Goal: Information Seeking & Learning: Learn about a topic

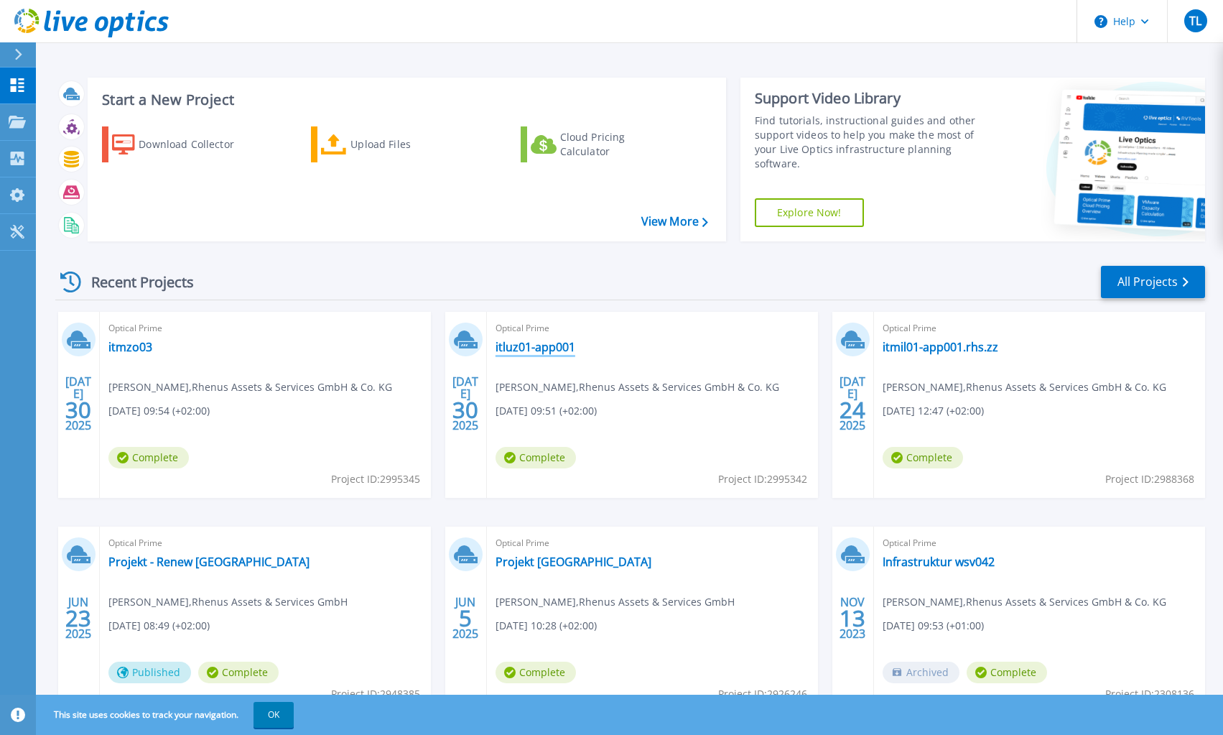
click at [557, 348] on link "itluz01-app001" at bounding box center [536, 347] width 80 height 14
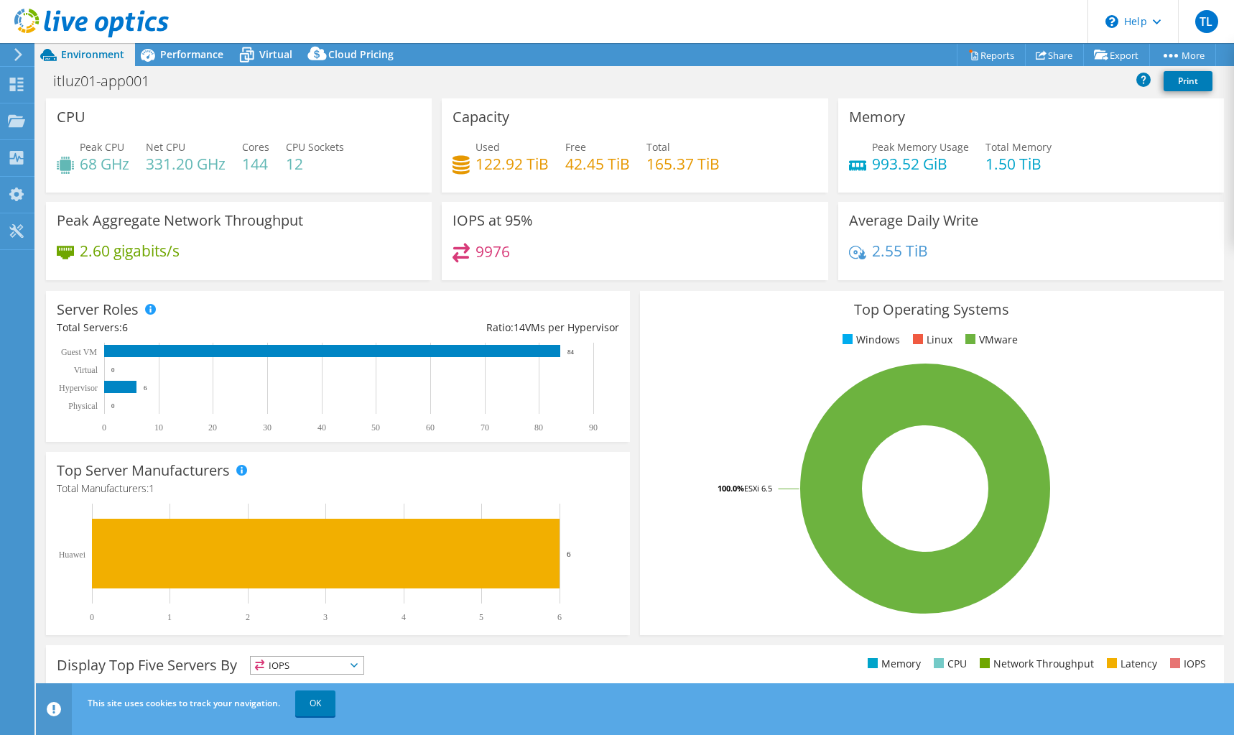
click at [188, 33] on header "TL End User [PERSON_NAME] [EMAIL_ADDRESS][PERSON_NAME][DOMAIN_NAME] Rhenus Asse…" at bounding box center [617, 21] width 1234 height 43
click at [200, 43] on div "Performance" at bounding box center [184, 54] width 99 height 23
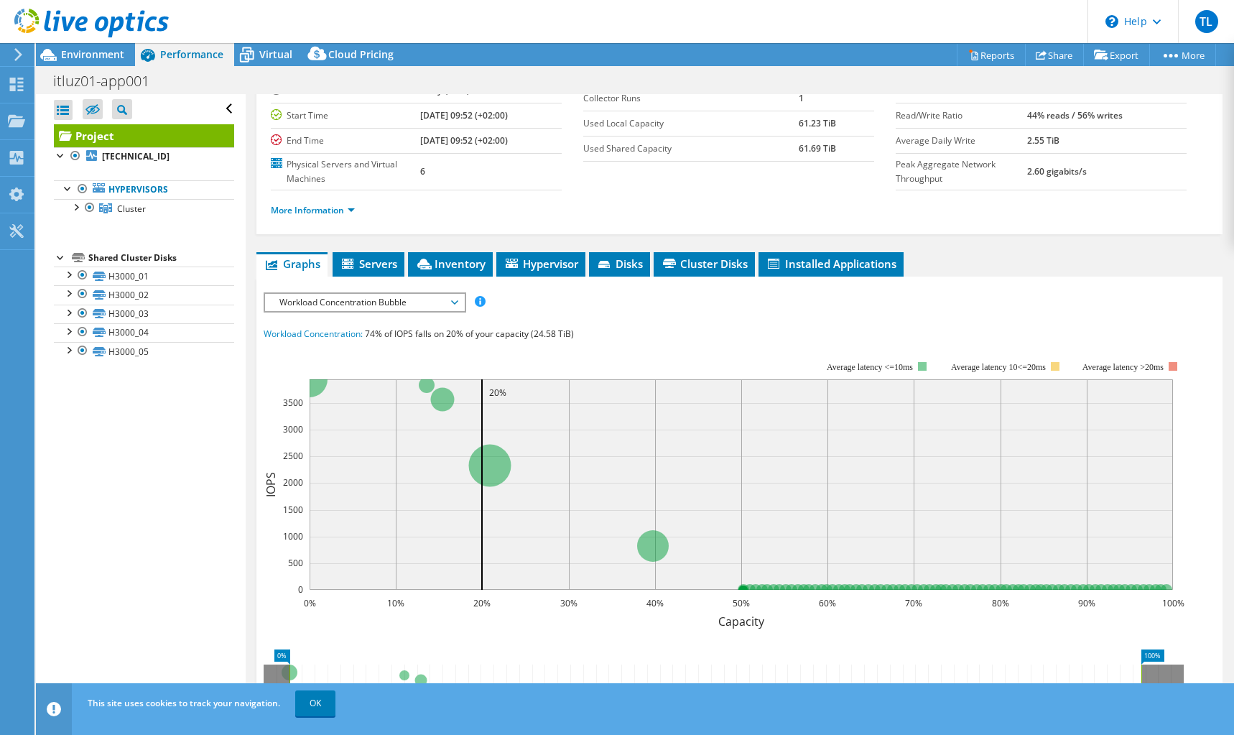
scroll to position [144, 0]
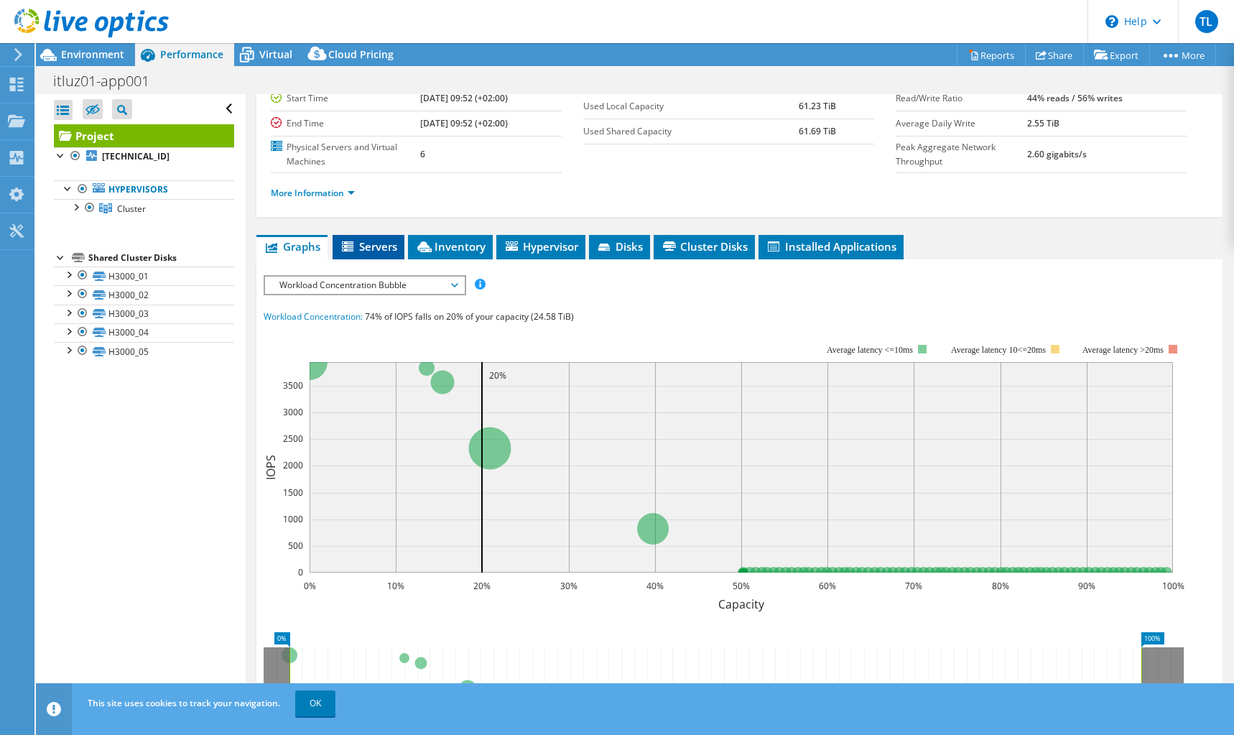
click at [373, 253] on span "Servers" at bounding box center [368, 246] width 57 height 14
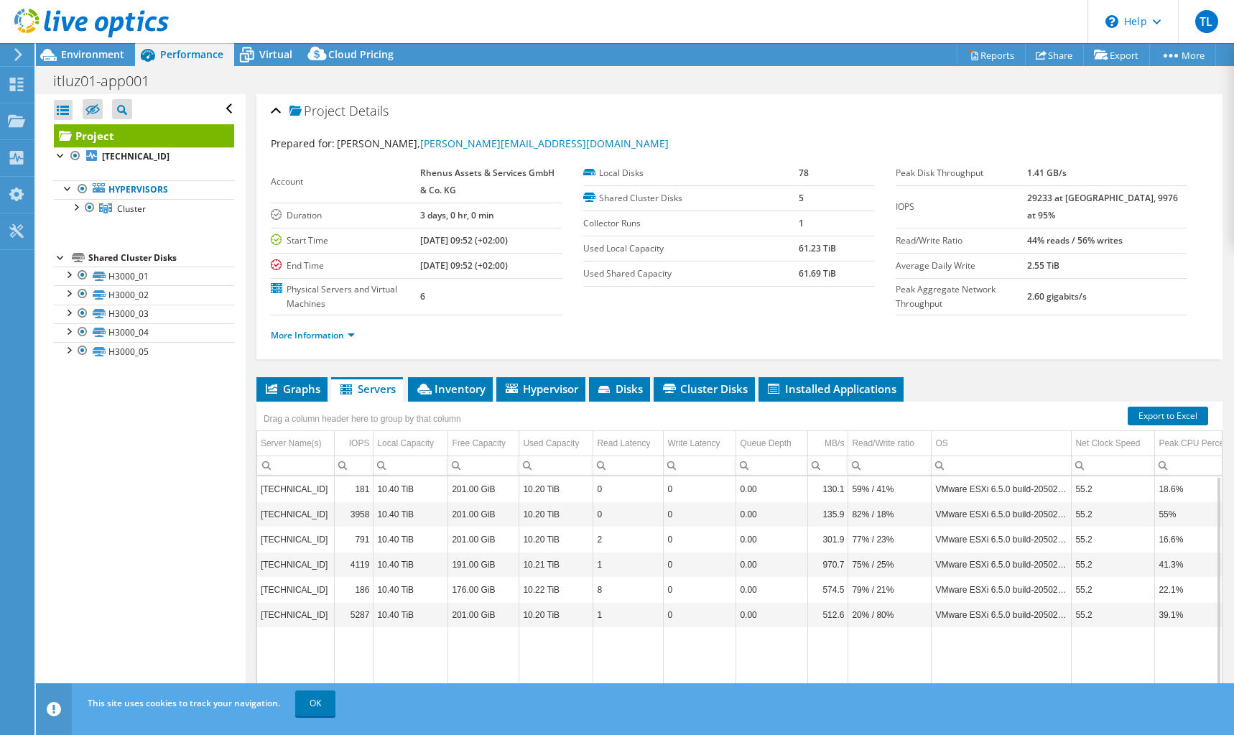
scroll to position [0, 0]
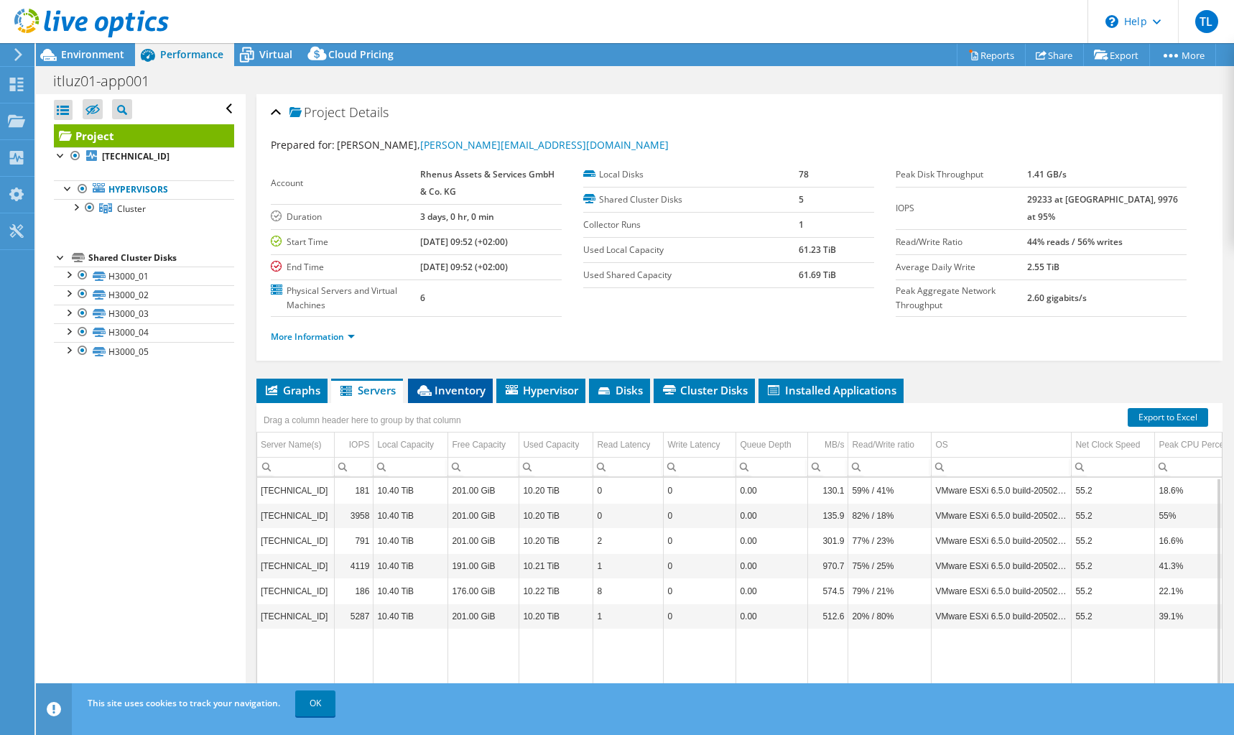
click at [455, 394] on span "Inventory" at bounding box center [450, 390] width 70 height 14
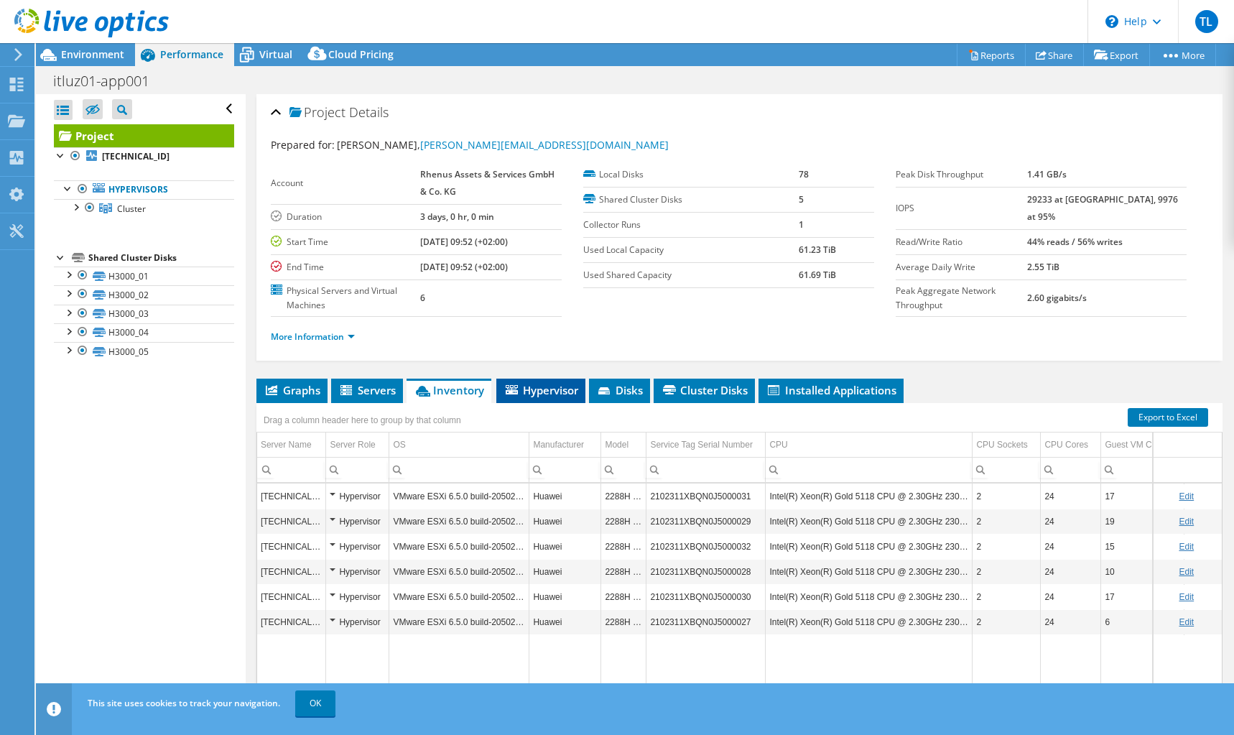
click at [542, 395] on span "Hypervisor" at bounding box center [540, 390] width 75 height 14
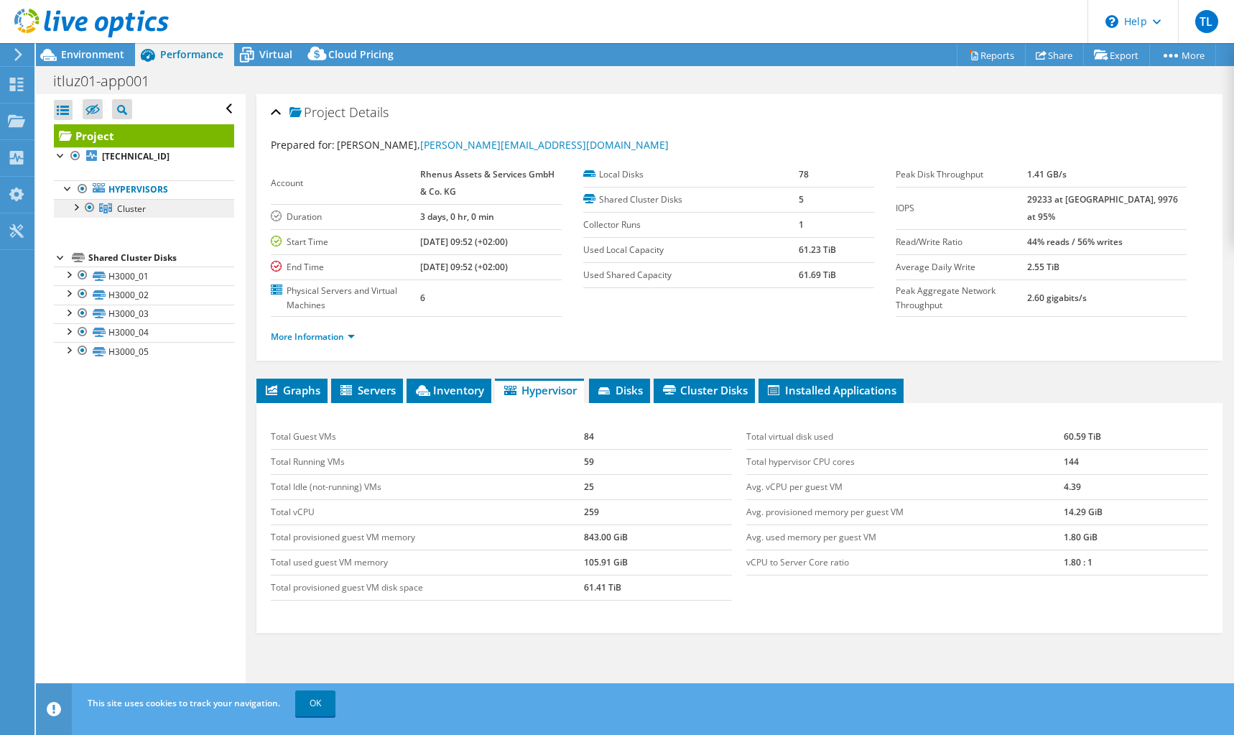
click at [119, 214] on span "Cluster" at bounding box center [131, 209] width 29 height 12
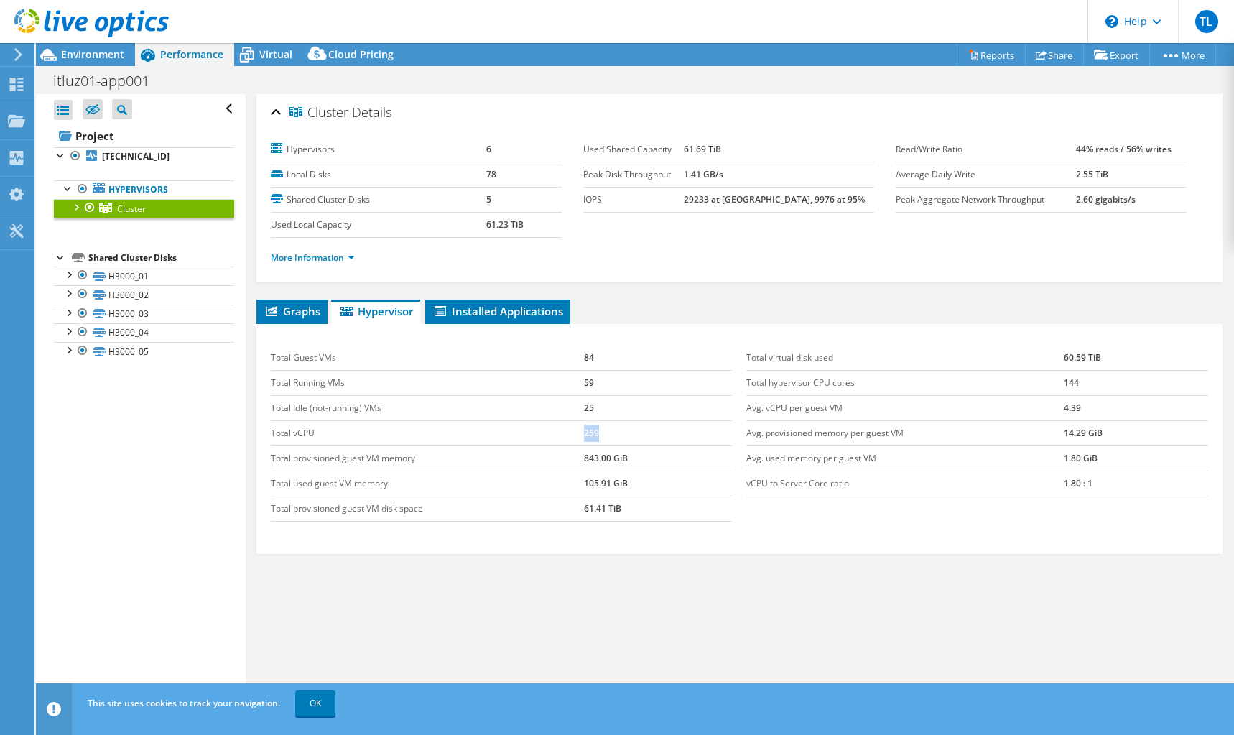
drag, startPoint x: 580, startPoint y: 429, endPoint x: 628, endPoint y: 430, distance: 48.1
click at [609, 429] on td "259" at bounding box center [658, 432] width 148 height 25
drag, startPoint x: 637, startPoint y: 429, endPoint x: 716, endPoint y: 419, distance: 79.6
click at [638, 429] on td "259" at bounding box center [658, 432] width 148 height 25
drag, startPoint x: 1056, startPoint y: 491, endPoint x: 1131, endPoint y: 494, distance: 74.8
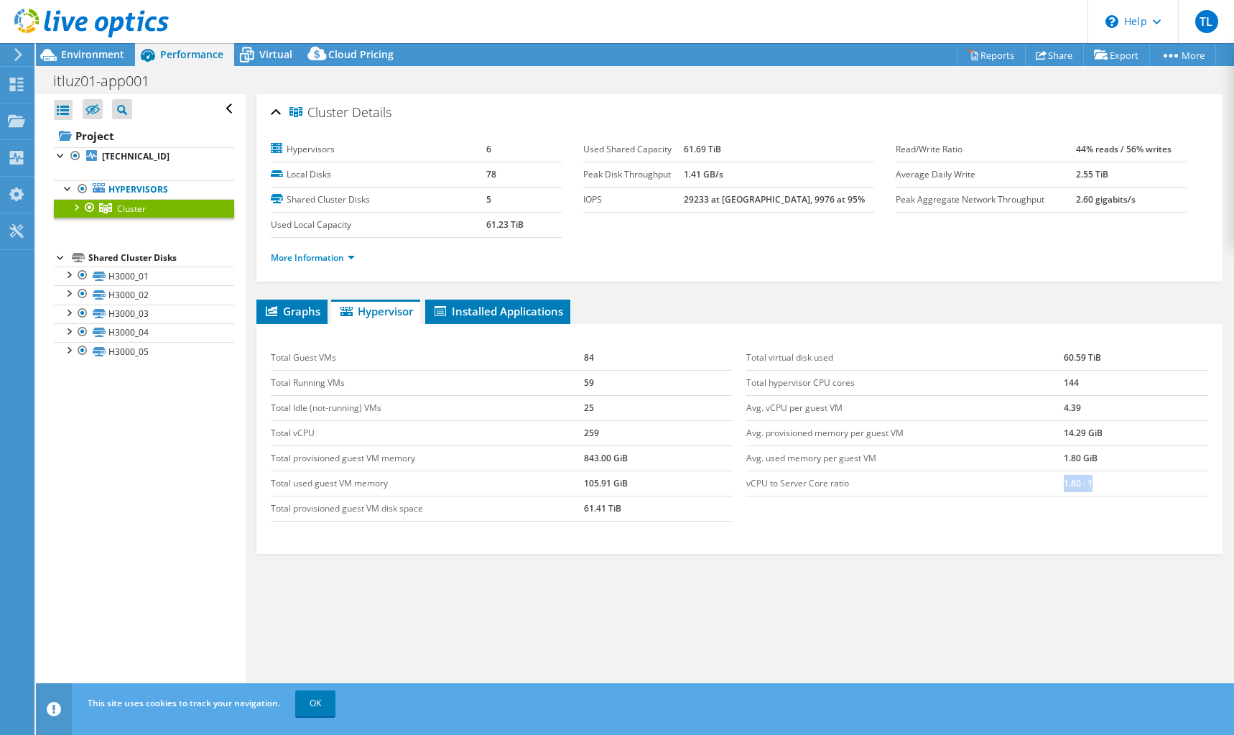
click at [1101, 491] on tr "vCPU to Server Core ratio 1.80 : 1" at bounding box center [977, 482] width 462 height 25
click at [1151, 552] on div "Total Guest VMs 84 Total Running VMs 59 Total Idle (not-running) VMs 25 Total v…" at bounding box center [739, 439] width 966 height 230
click at [1036, 478] on td "vCPU to Server Core ratio" at bounding box center [904, 482] width 317 height 25
drag, startPoint x: 694, startPoint y: 152, endPoint x: 1088, endPoint y: 231, distance: 401.4
click at [1087, 230] on section "Hypervisors 6 Local Disks 78 Shared Cluster Disks 5 Used Local Capacity 61.23 T…" at bounding box center [739, 207] width 937 height 141
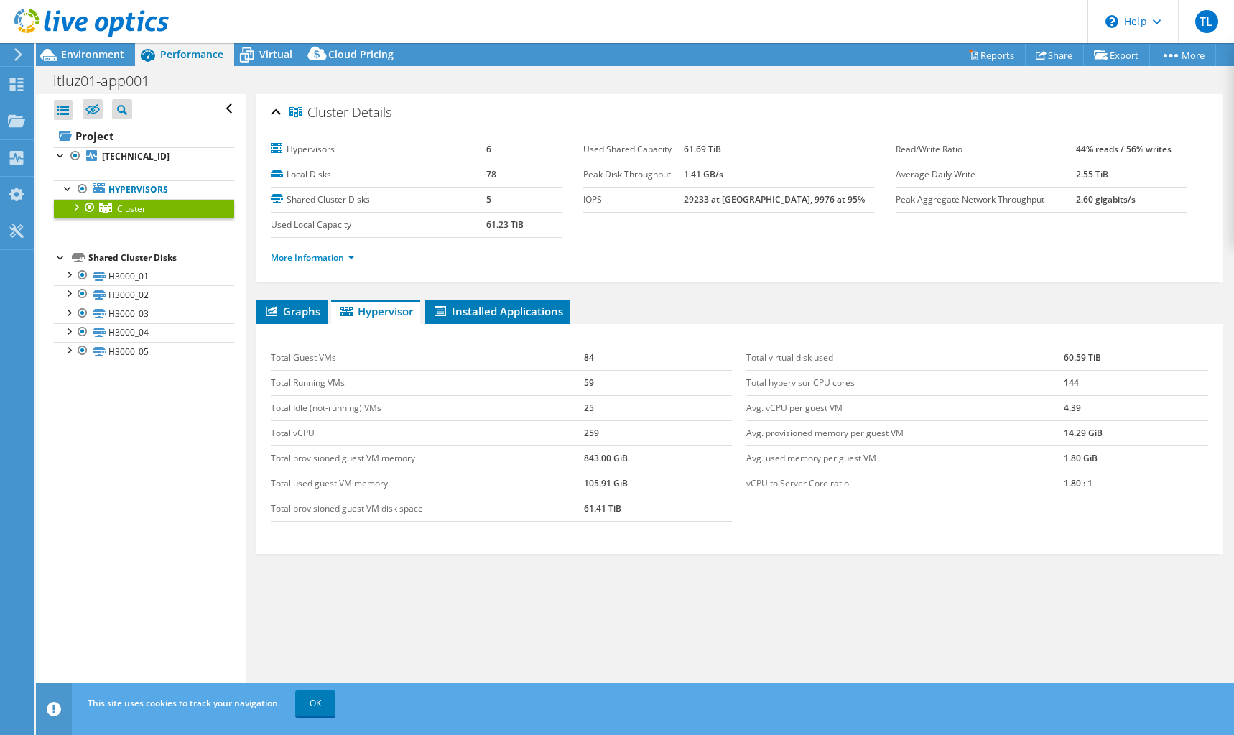
click at [1091, 235] on section "Hypervisors 6 Local Disks 78 Shared Cluster Disks 5 Used Local Capacity 61.23 T…" at bounding box center [739, 207] width 937 height 141
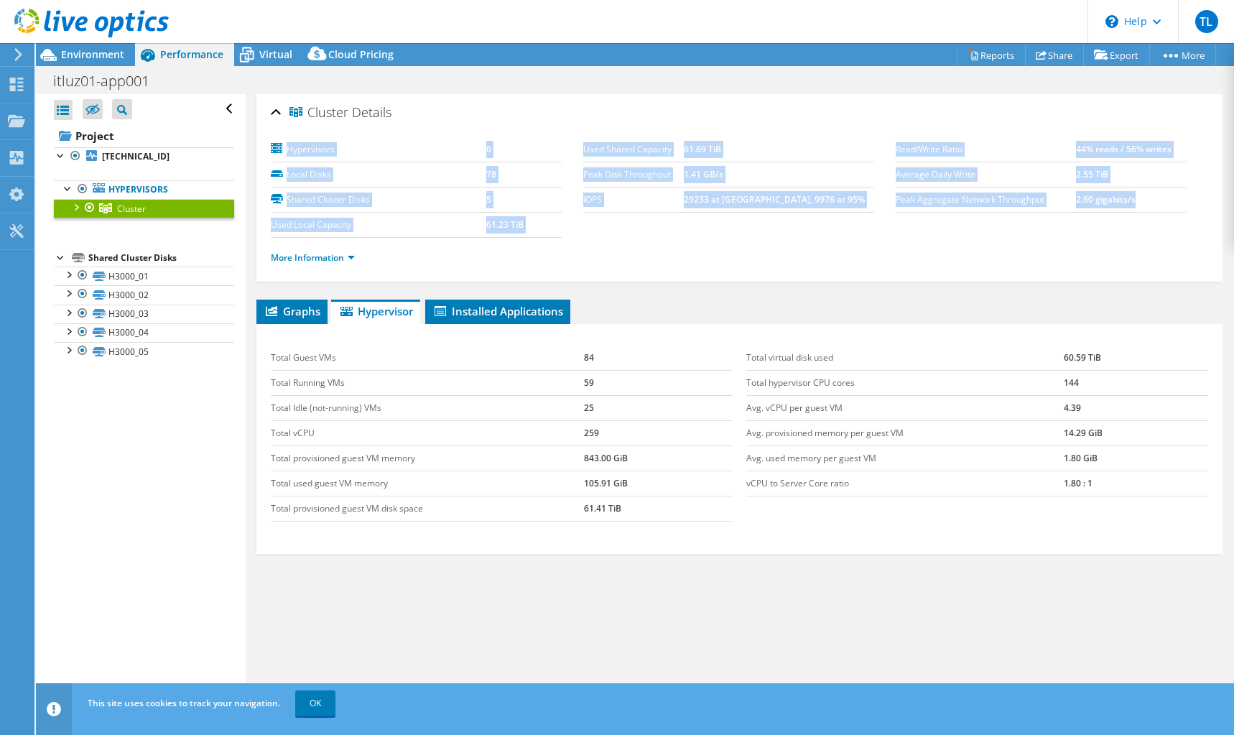
drag, startPoint x: 592, startPoint y: 206, endPoint x: 1142, endPoint y: 190, distance: 550.4
click at [1142, 190] on section "Hypervisors 6 Local Disks 78 Shared Cluster Disks 5 Used Local Capacity 61.23 T…" at bounding box center [739, 207] width 937 height 141
click at [1147, 198] on td "2.60 gigabits/s" at bounding box center [1131, 199] width 111 height 25
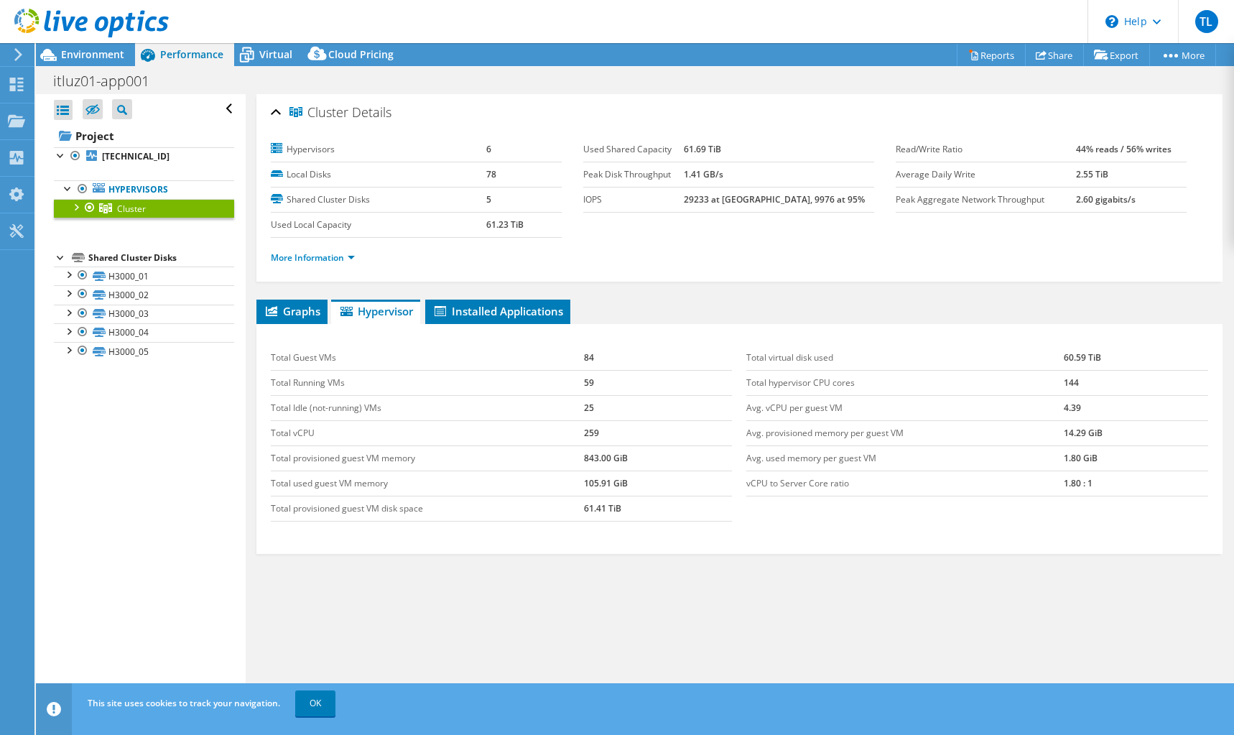
drag, startPoint x: 654, startPoint y: 233, endPoint x: 281, endPoint y: 116, distance: 391.6
click at [270, 111] on div "Cluster Details Hypervisors 6 Local Disks 78 Shared Cluster Disks 5 Used Local …" at bounding box center [739, 187] width 966 height 187
click at [776, 218] on section "Hypervisors 6 Local Disks 78 Shared Cluster Disks 5 Used Local Capacity 61.23 T…" at bounding box center [583, 187] width 625 height 101
click at [501, 221] on b "61.23 TiB" at bounding box center [504, 224] width 37 height 12
click at [543, 225] on td "61.23 TiB" at bounding box center [523, 224] width 75 height 25
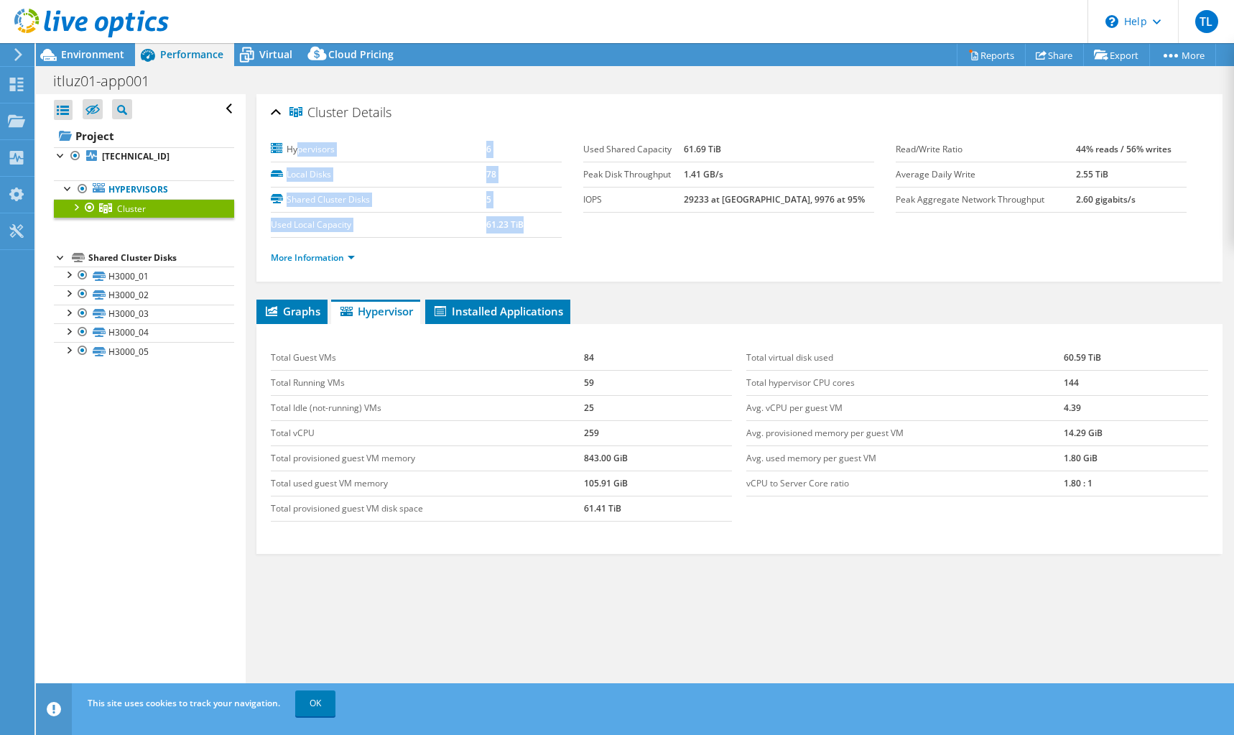
drag, startPoint x: 526, startPoint y: 223, endPoint x: 299, endPoint y: 145, distance: 240.1
click at [299, 145] on tbody "Hypervisors 6 Local Disks 78 Shared Cluster Disks 5 Used Local Capacity 61.23 T…" at bounding box center [416, 187] width 291 height 101
click at [298, 149] on label "Hypervisors" at bounding box center [378, 149] width 215 height 14
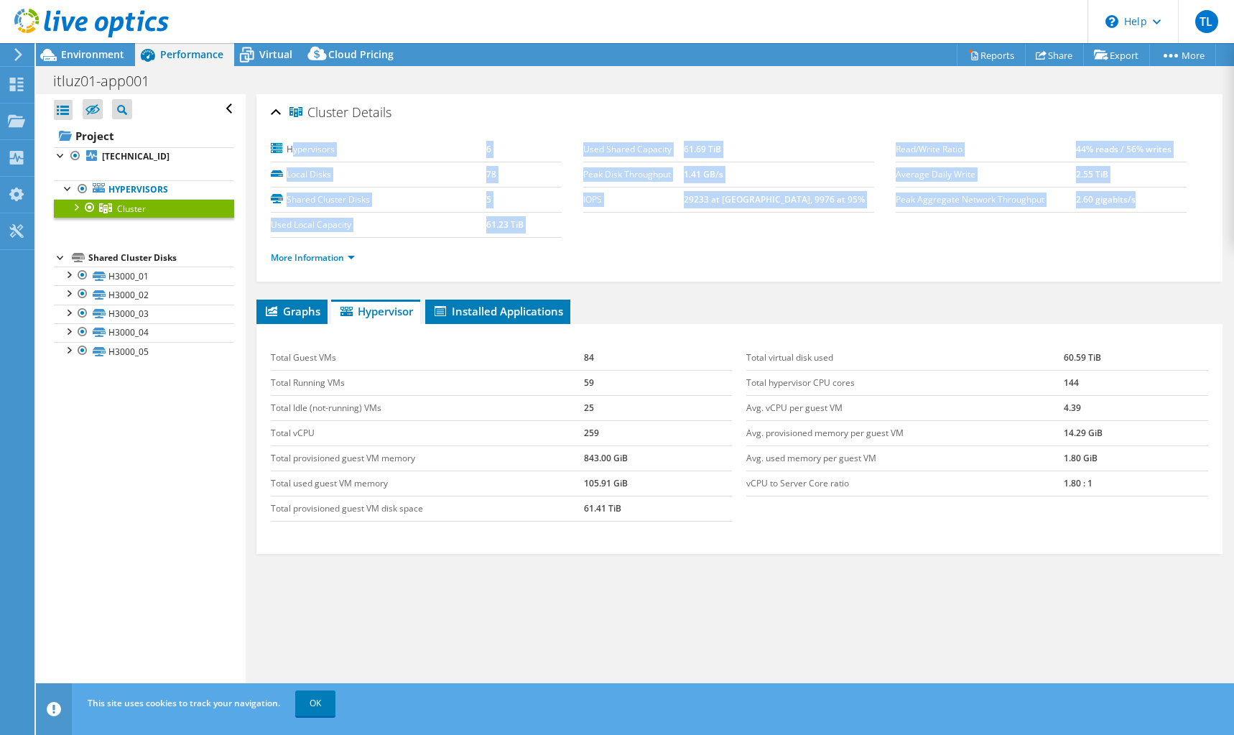
drag, startPoint x: 291, startPoint y: 151, endPoint x: 1133, endPoint y: 200, distance: 843.9
click at [1133, 200] on section "Hypervisors 6 Local Disks 78 Shared Cluster Disks 5 Used Local Capacity 61.23 T…" at bounding box center [739, 207] width 937 height 141
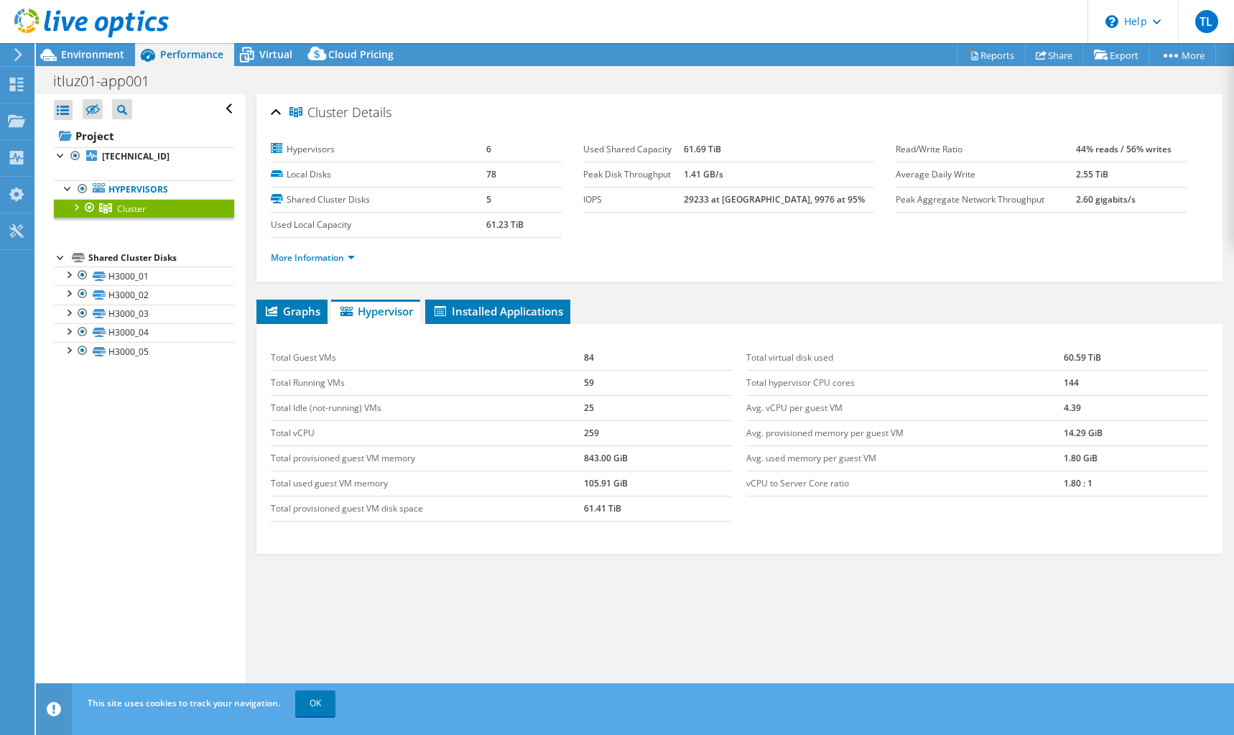
click at [1138, 268] on div "More Information" at bounding box center [739, 258] width 937 height 40
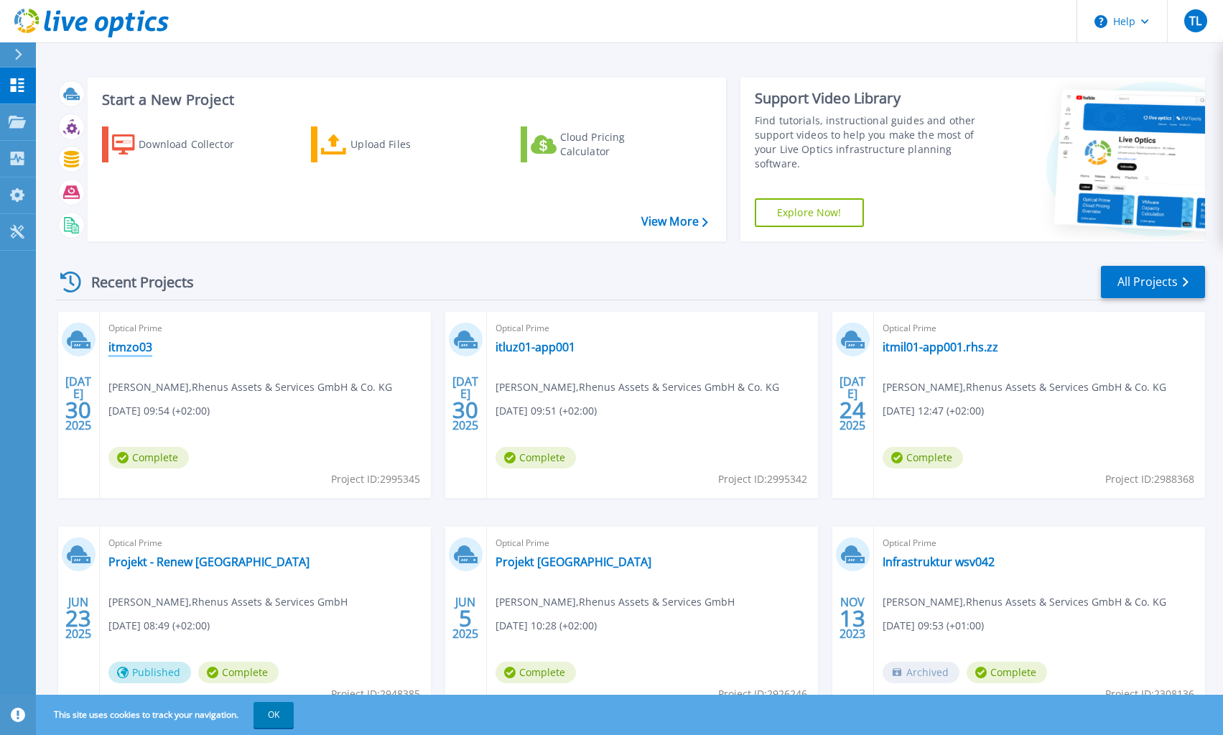
click at [134, 343] on link "itmzo03" at bounding box center [130, 347] width 44 height 14
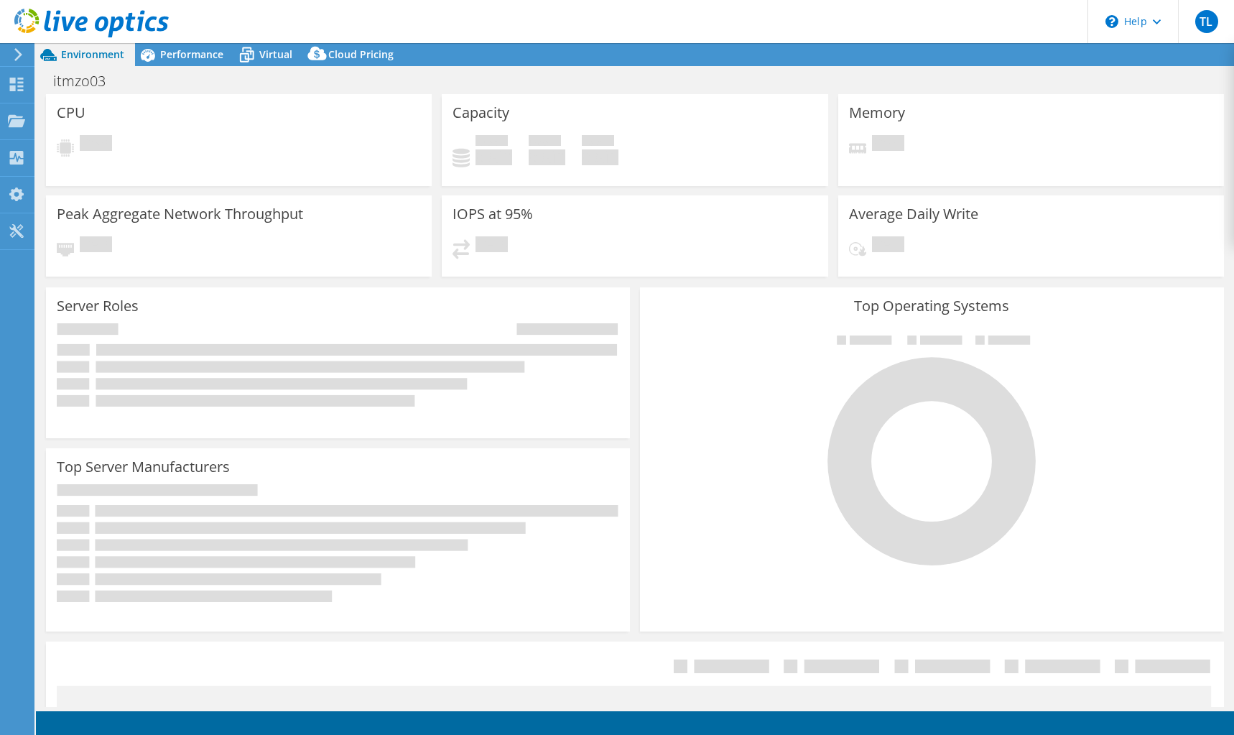
select select "USD"
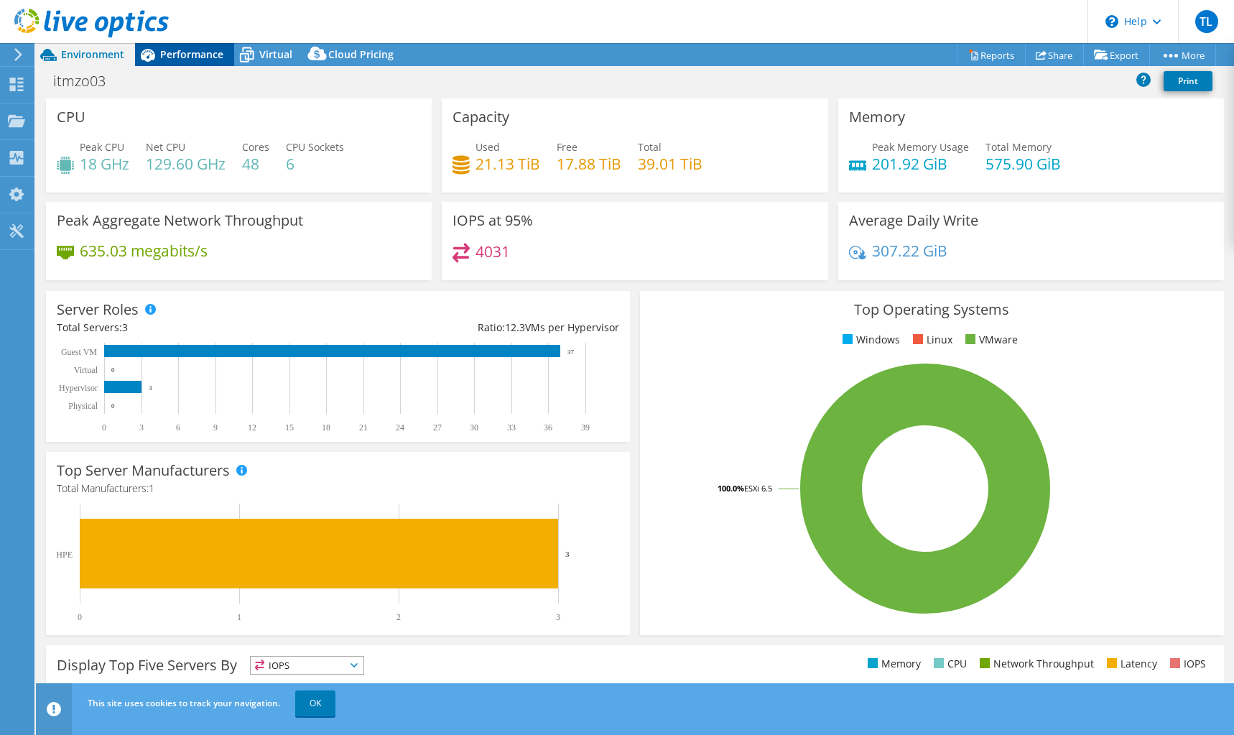
click at [188, 53] on span "Performance" at bounding box center [191, 54] width 63 height 14
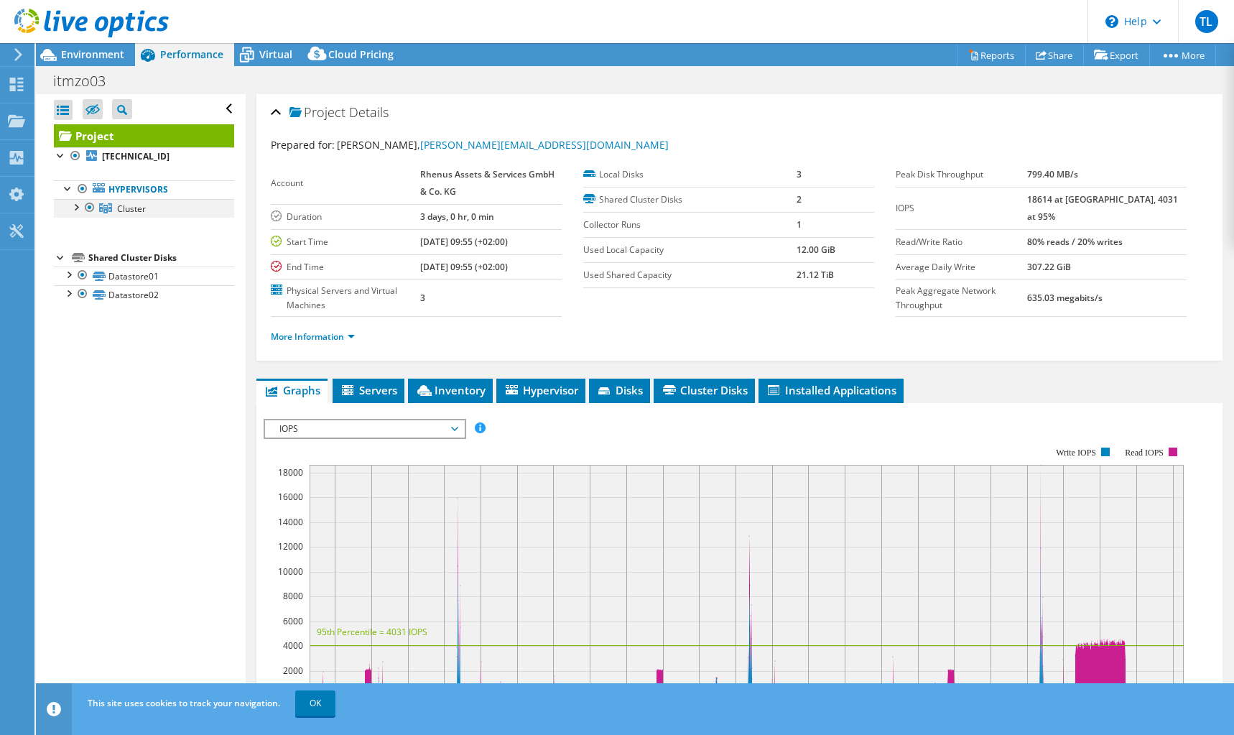
click at [78, 208] on div at bounding box center [75, 206] width 14 height 14
click at [125, 208] on span "Cluster" at bounding box center [131, 209] width 29 height 12
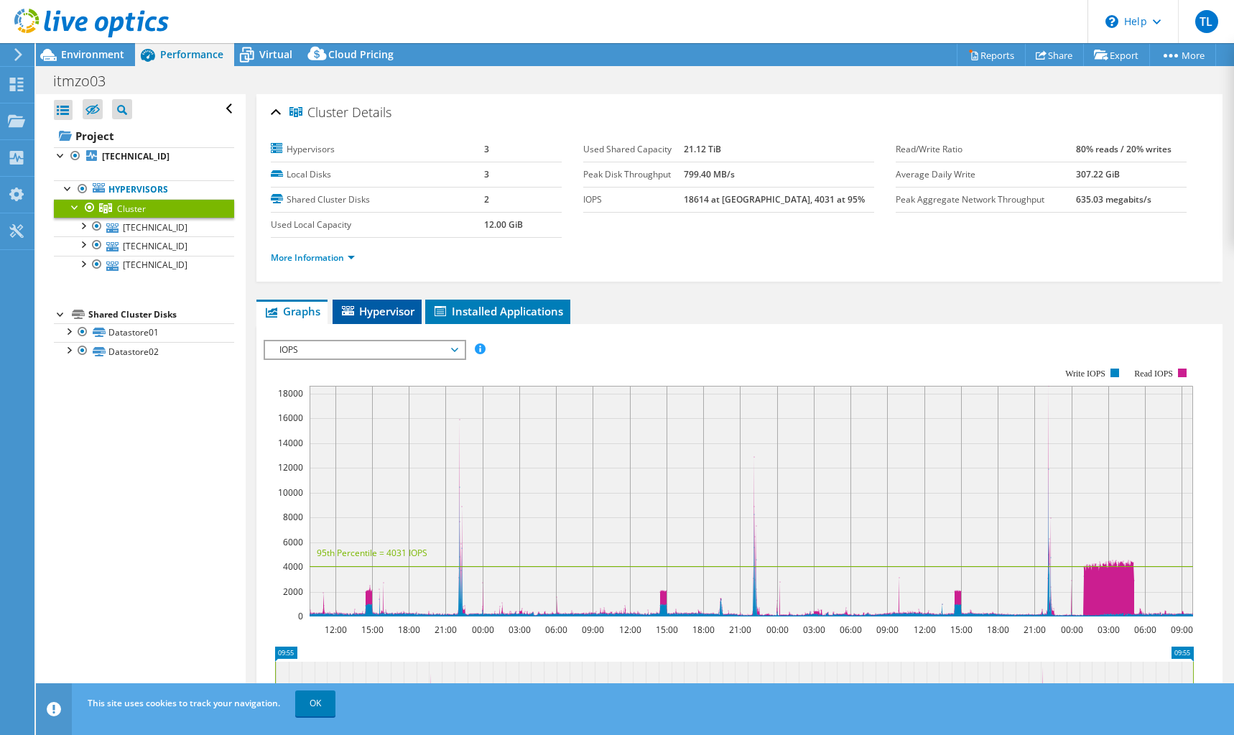
click at [368, 306] on span "Hypervisor" at bounding box center [377, 311] width 75 height 14
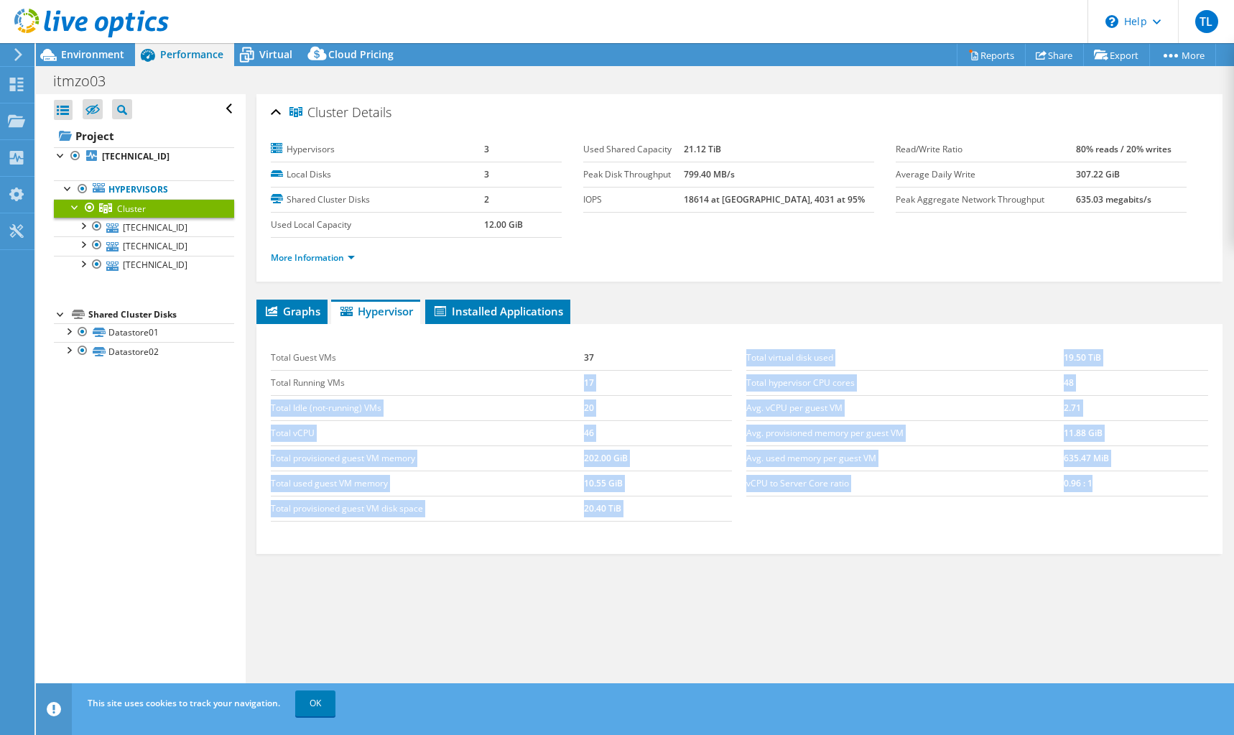
drag, startPoint x: 576, startPoint y: 385, endPoint x: 1141, endPoint y: 506, distance: 578.1
click at [1141, 494] on div "Total Guest VMs 37 Total Running VMs 17 Total Idle (not-running) VMs 20 Total v…" at bounding box center [740, 433] width 952 height 205
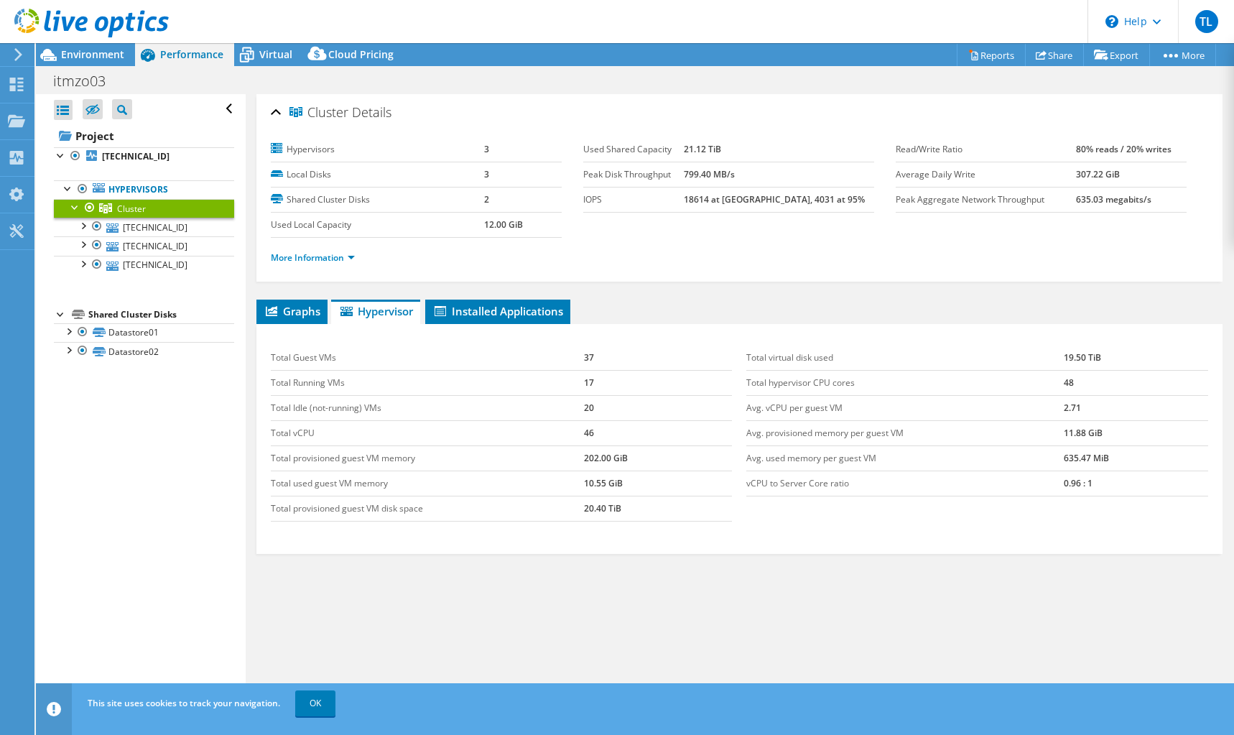
click at [1140, 513] on div "Total Guest VMs 37 Total Running VMs 17 Total Idle (not-running) VMs 20 Total v…" at bounding box center [740, 433] width 952 height 205
click at [270, 56] on span "Virtual" at bounding box center [275, 54] width 33 height 14
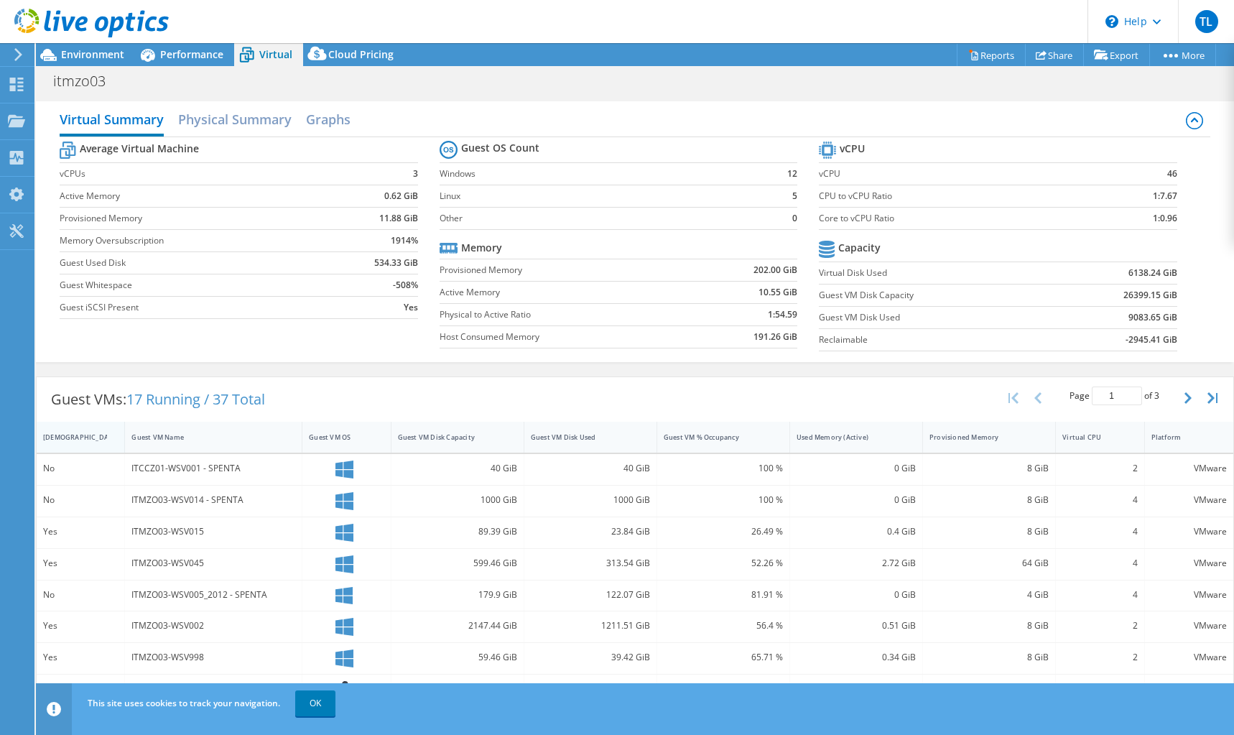
click at [57, 439] on div "IsRunning" at bounding box center [71, 436] width 57 height 9
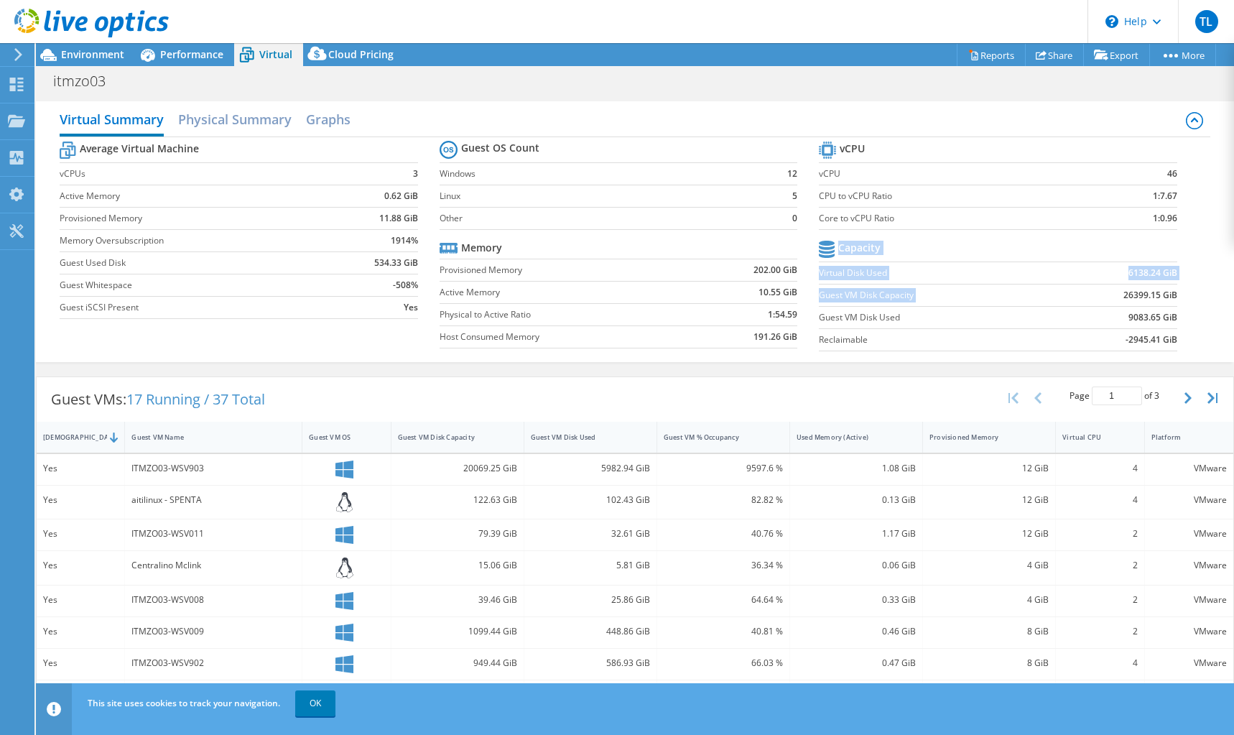
drag, startPoint x: 1115, startPoint y: 297, endPoint x: 1176, endPoint y: 322, distance: 65.4
click at [1175, 322] on section "vCPU vCPU 46 CPU to vCPU Ratio 1:7.67 Core to vCPU Ratio 1:0.96 Capacity Virtua…" at bounding box center [1008, 248] width 379 height 220
click at [1176, 322] on section "vCPU vCPU 46 CPU to vCPU Ratio 1:7.67 Core to vCPU Ratio 1:0.96 Capacity Virtua…" at bounding box center [1008, 248] width 379 height 220
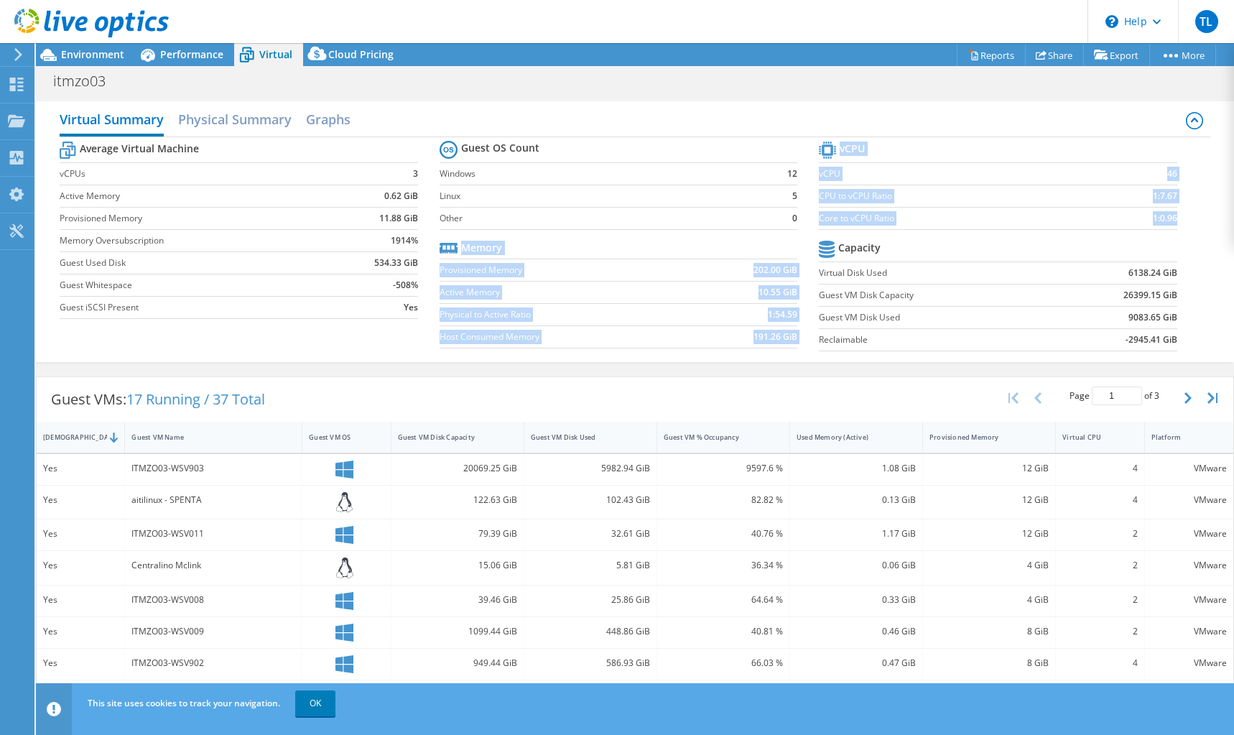
drag, startPoint x: 1128, startPoint y: 305, endPoint x: 793, endPoint y: 272, distance: 337.0
click at [793, 272] on div "Average Virtual Machine vCPUs 3 Active Memory 0.62 GiB Provisioned Memory 11.88…" at bounding box center [635, 247] width 1150 height 221
click at [908, 279] on label "Virtual Disk Used" at bounding box center [936, 273] width 234 height 14
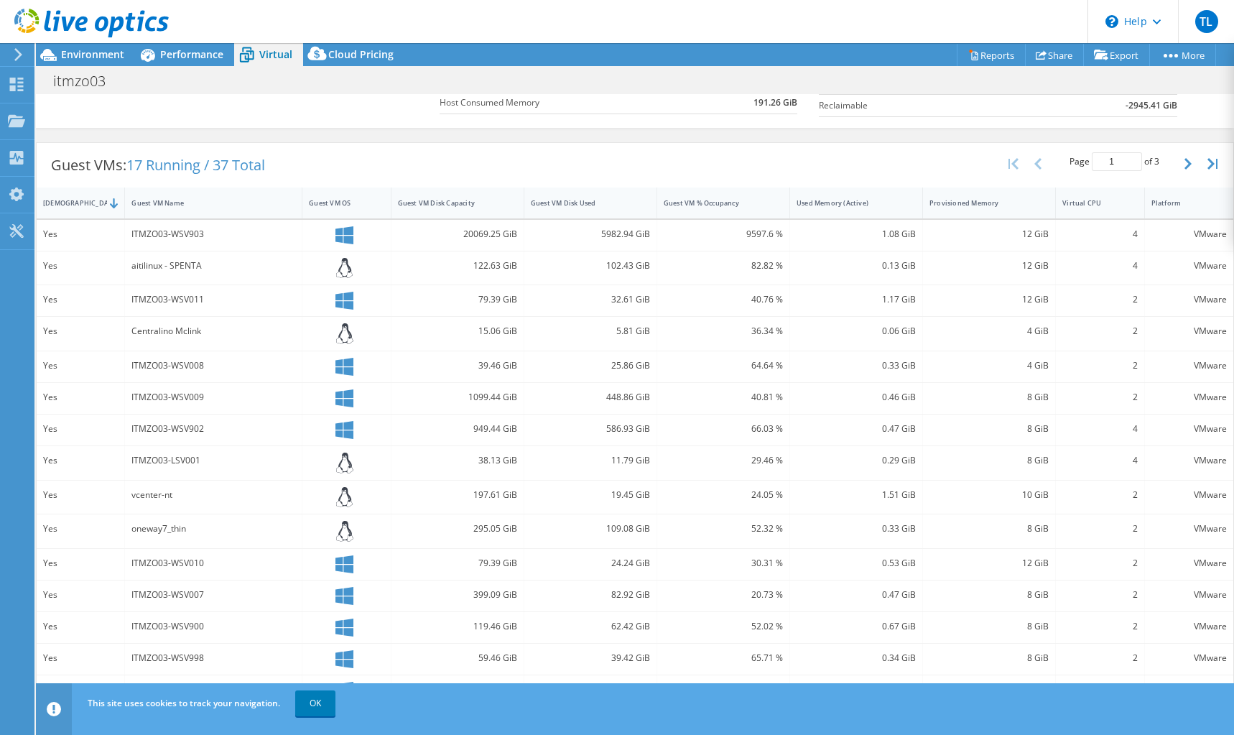
scroll to position [241, 0]
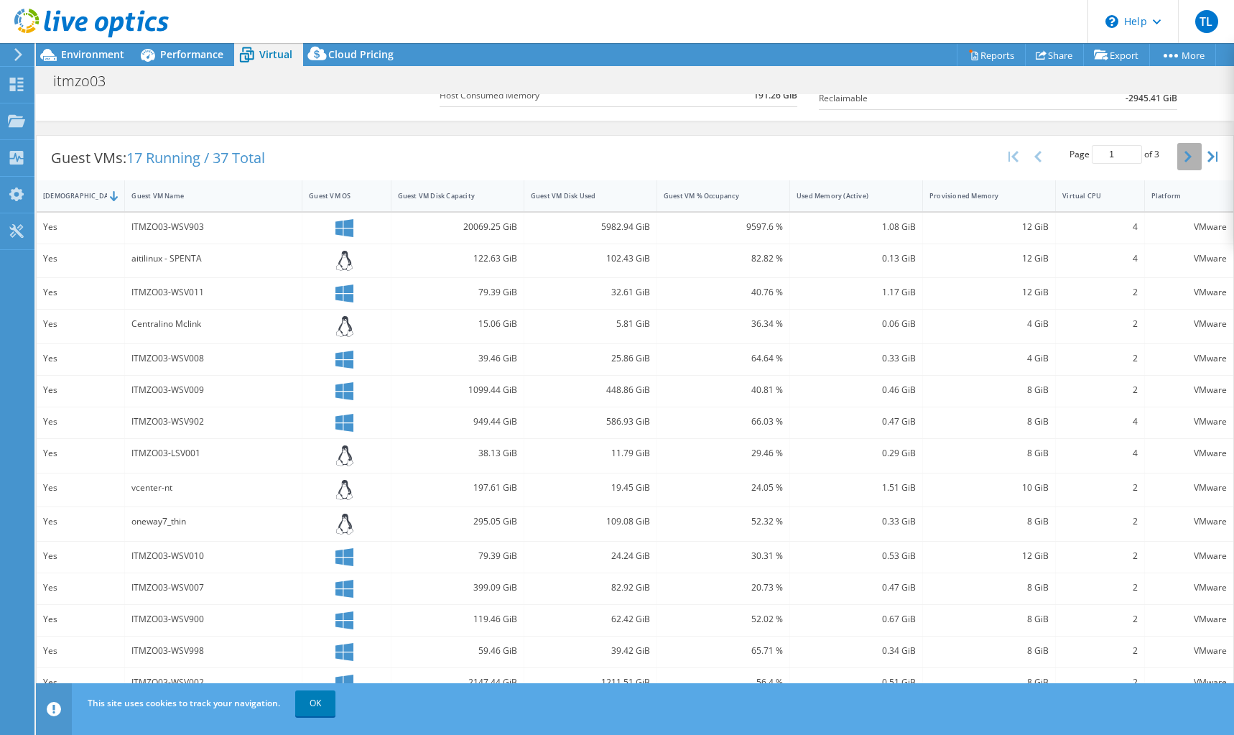
click at [1185, 161] on button "button" at bounding box center [1189, 156] width 24 height 27
type input "2"
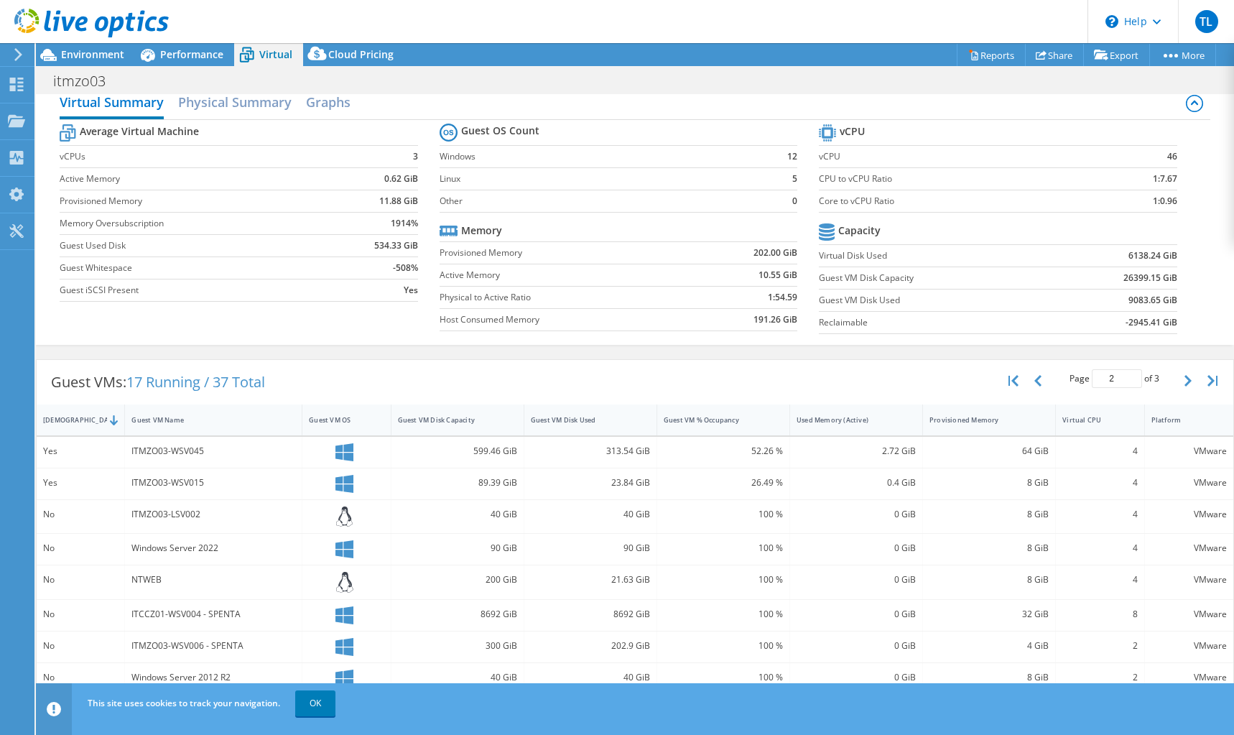
scroll to position [0, 0]
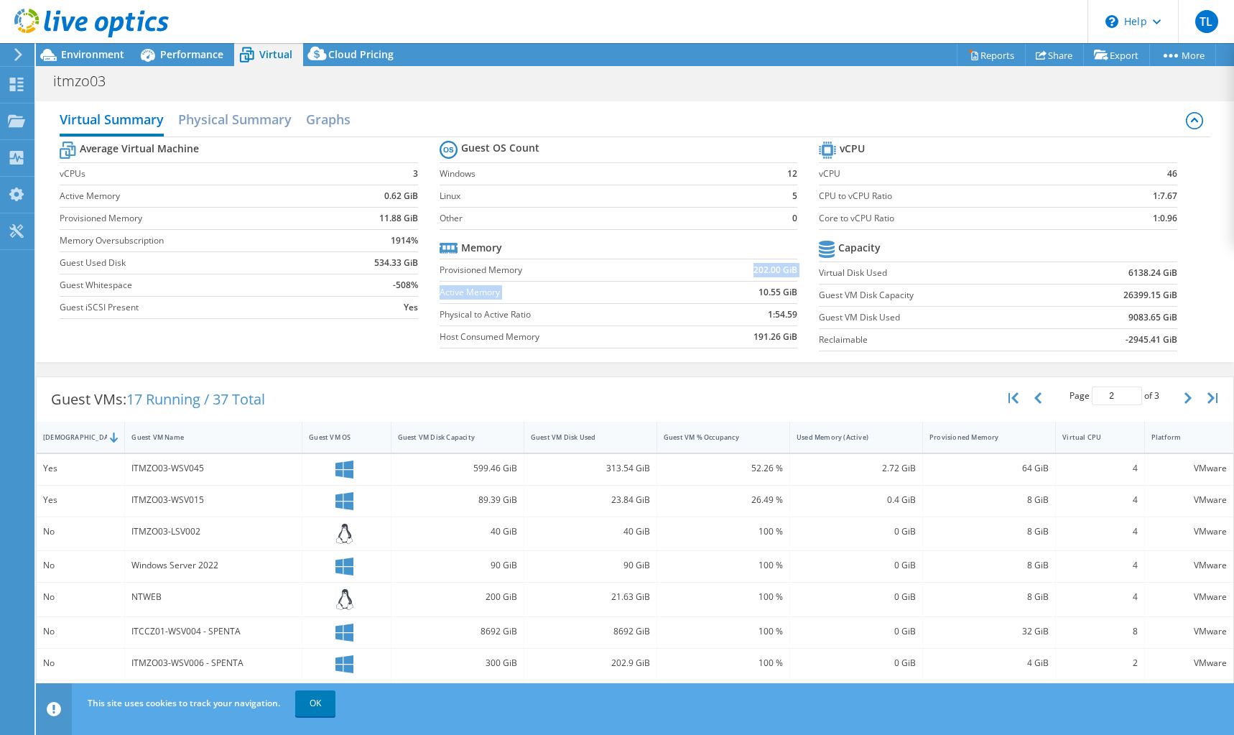
click at [751, 289] on tbody "Memory Provisioned Memory 202.00 GiB Active Memory 10.55 GiB Physical to Active…" at bounding box center [619, 292] width 358 height 111
click at [776, 342] on b "191.26 GiB" at bounding box center [775, 337] width 44 height 14
drag, startPoint x: 771, startPoint y: 312, endPoint x: 812, endPoint y: 315, distance: 40.4
click at [794, 312] on section "Guest OS Count Windows 12 Linux 5 Other 0 Memory Provisioned Memory 202.00 GiB …" at bounding box center [629, 246] width 379 height 218
click at [776, 323] on td "1:54.59" at bounding box center [745, 314] width 104 height 22
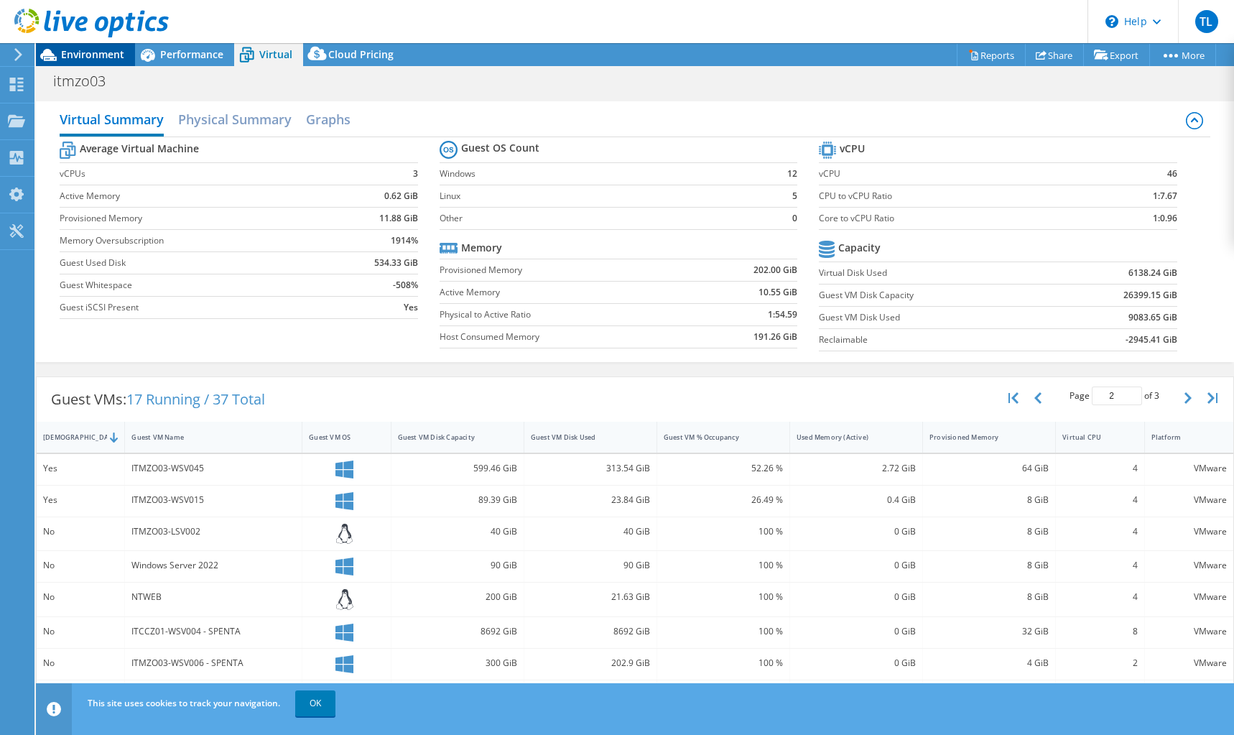
drag, startPoint x: 78, startPoint y: 57, endPoint x: 86, endPoint y: 65, distance: 10.7
click at [78, 57] on span "Environment" at bounding box center [92, 54] width 63 height 14
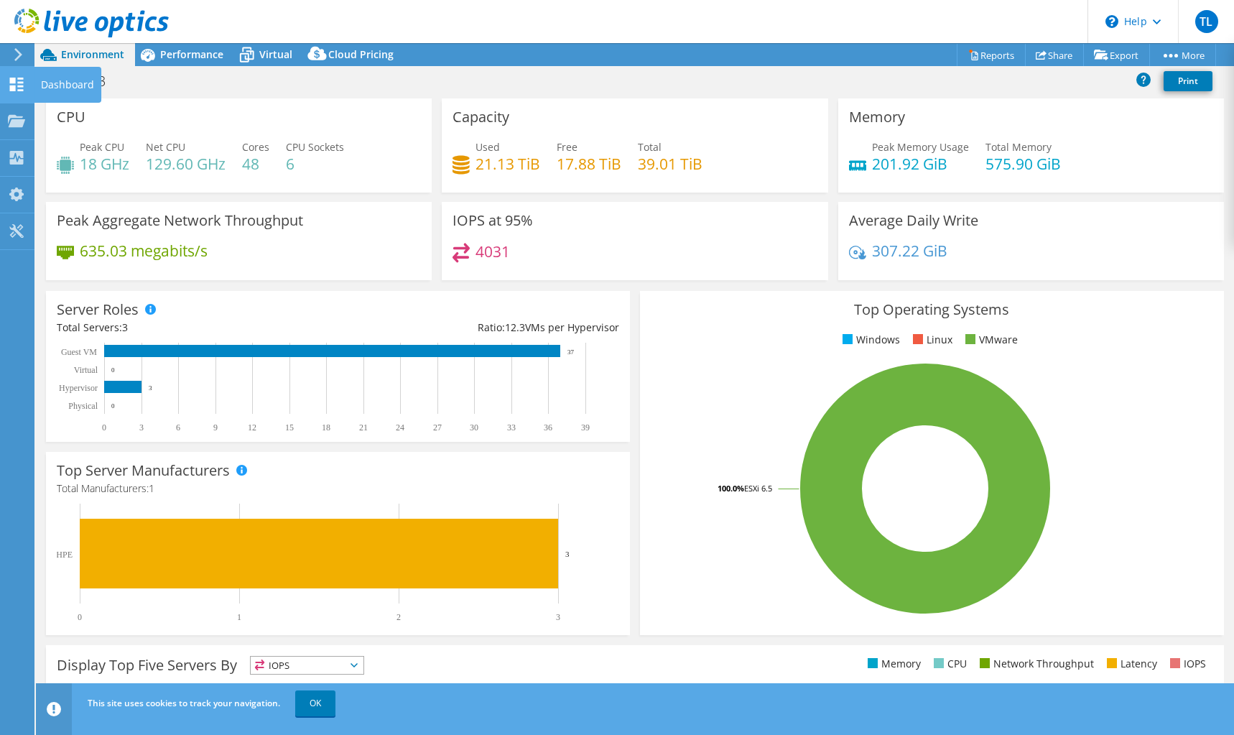
click at [16, 85] on icon at bounding box center [16, 85] width 17 height 14
